Goal: Transaction & Acquisition: Download file/media

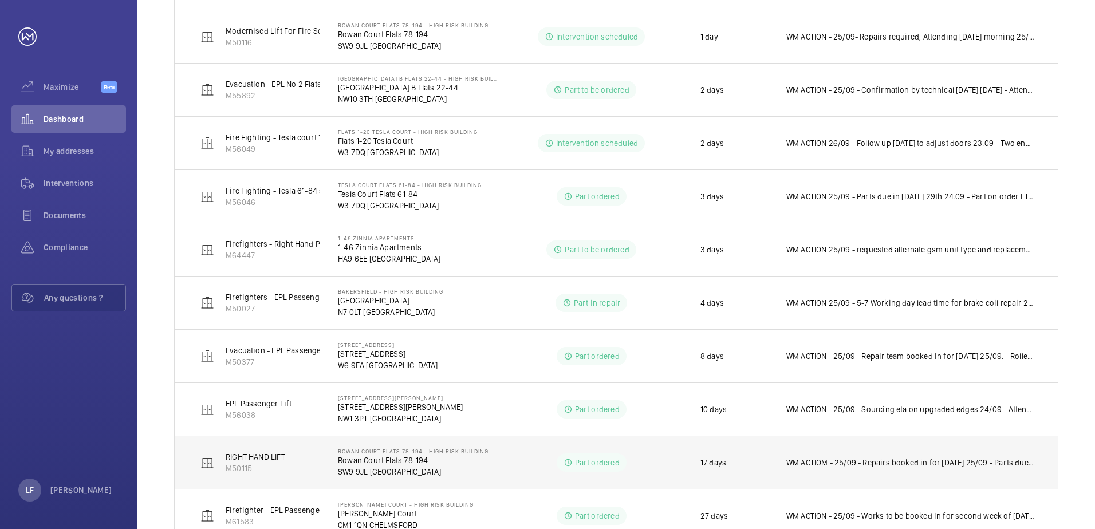
scroll to position [206, 0]
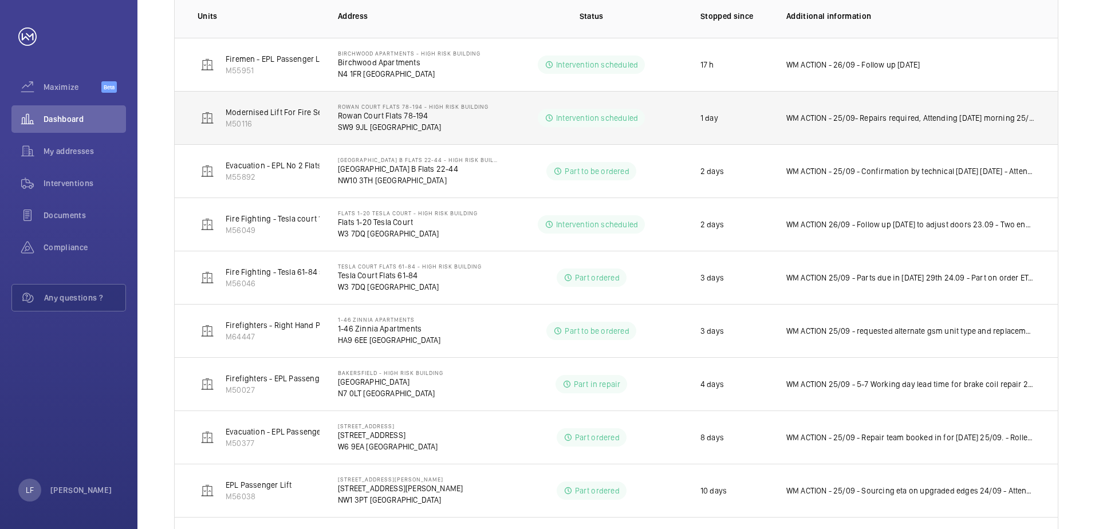
click at [378, 126] on p "SW9 9JL [GEOGRAPHIC_DATA]" at bounding box center [413, 126] width 151 height 11
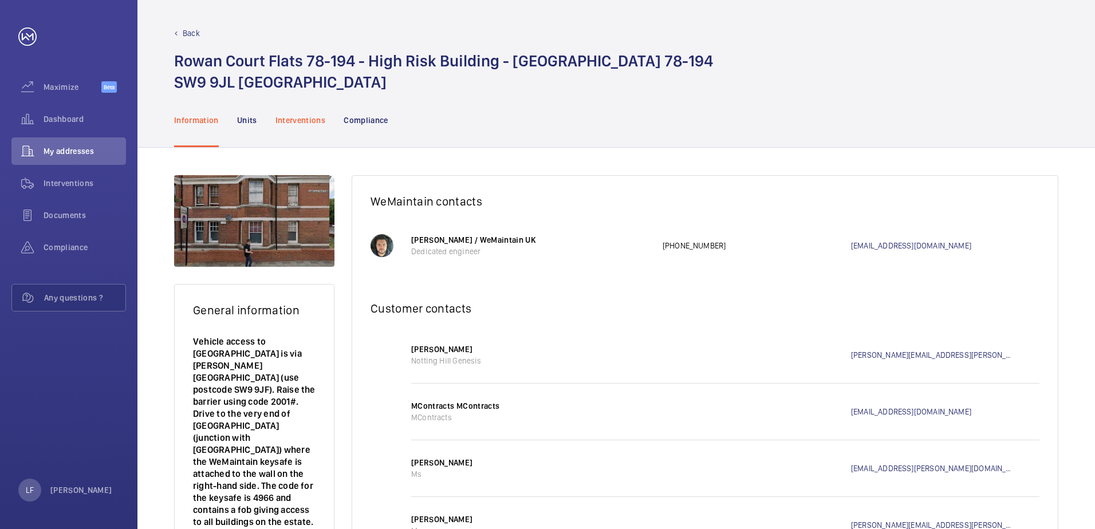
click at [306, 121] on p "Interventions" at bounding box center [300, 120] width 50 height 11
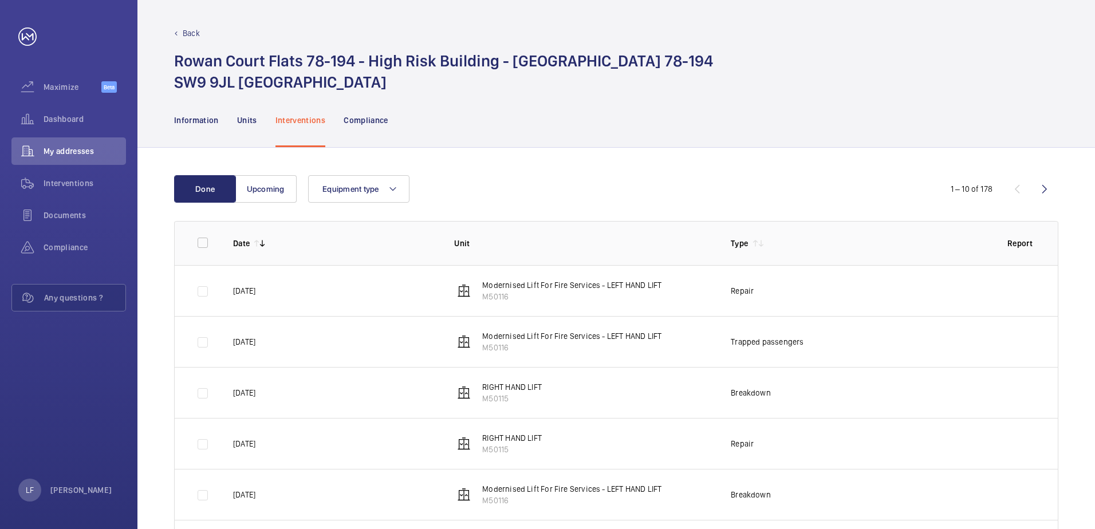
click at [594, 288] on p "Modernised Lift For Fire Services - LEFT HAND LIFT" at bounding box center [571, 284] width 179 height 11
click at [1019, 294] on wm-front-icon-button at bounding box center [1020, 290] width 27 height 27
